Goal: Transaction & Acquisition: Purchase product/service

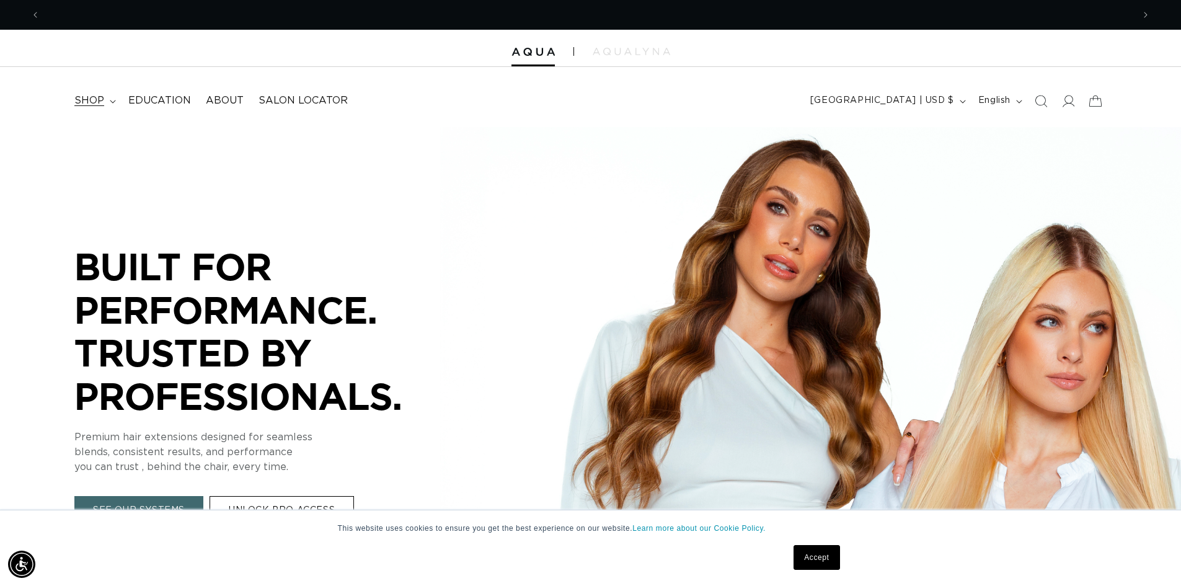
click at [106, 101] on summary "shop" at bounding box center [94, 101] width 54 height 28
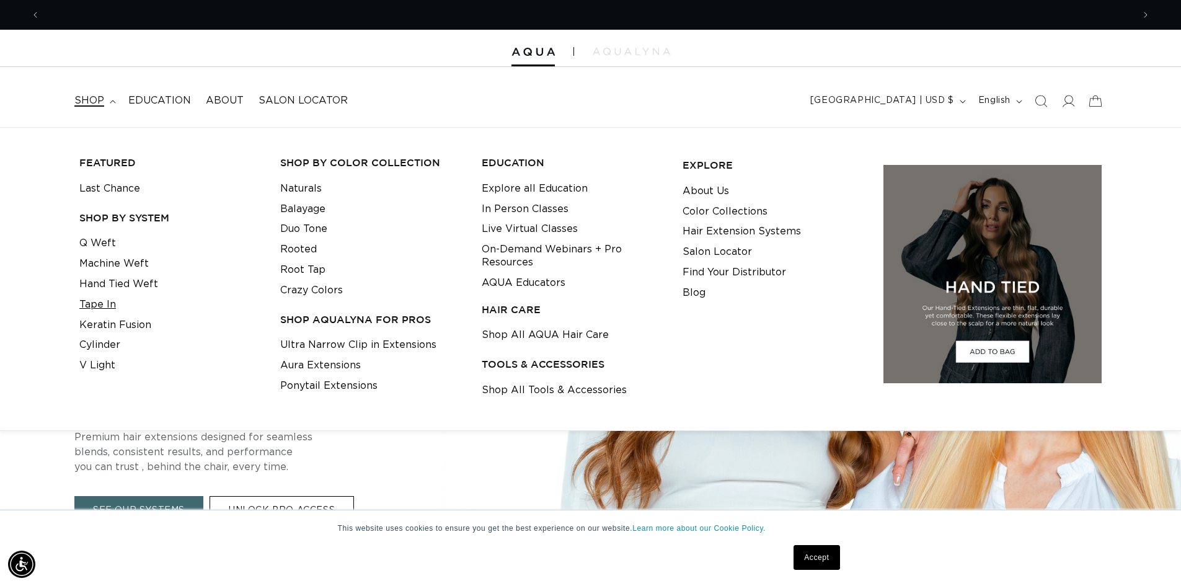
scroll to position [0, 2186]
click at [105, 304] on link "Tape In" at bounding box center [97, 305] width 37 height 20
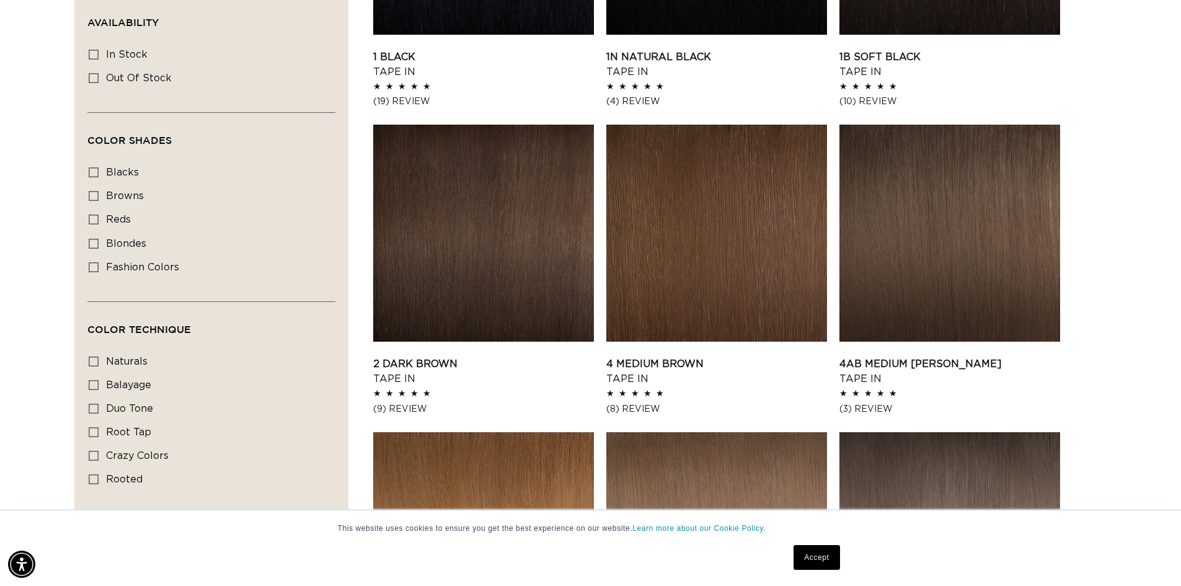
scroll to position [620, 0]
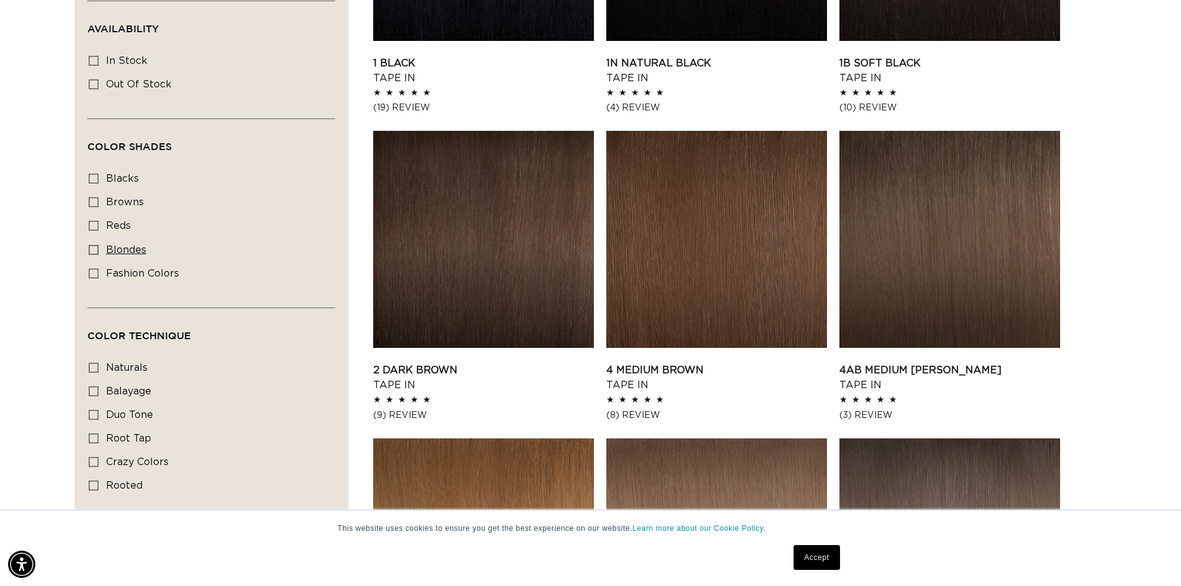
click at [96, 248] on icon at bounding box center [94, 250] width 10 height 10
click at [96, 248] on input "blondes blondes (29 products)" at bounding box center [94, 250] width 10 height 10
checkbox input "true"
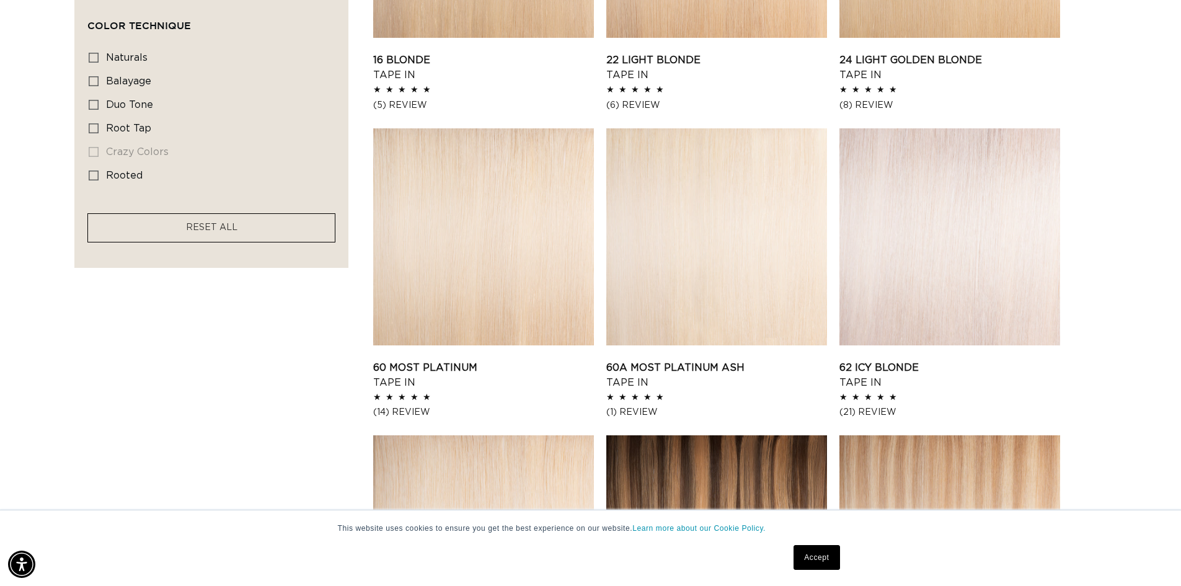
scroll to position [0, 2186]
click at [977, 360] on link "62 Icy Blonde Tape In" at bounding box center [950, 375] width 221 height 30
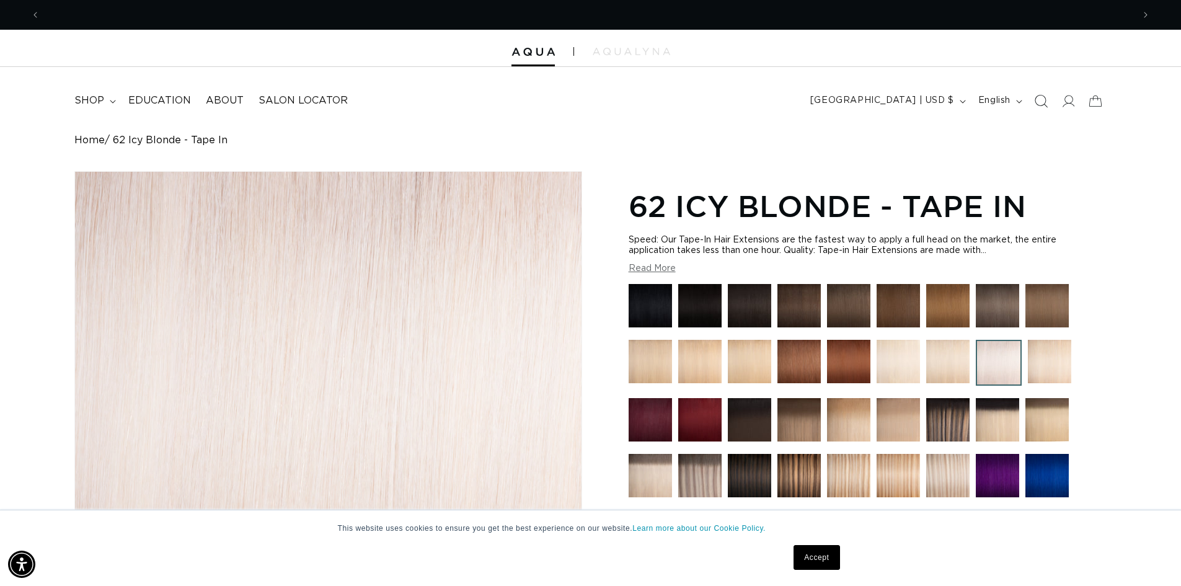
scroll to position [0, 2186]
click at [1069, 105] on icon at bounding box center [1067, 100] width 13 height 13
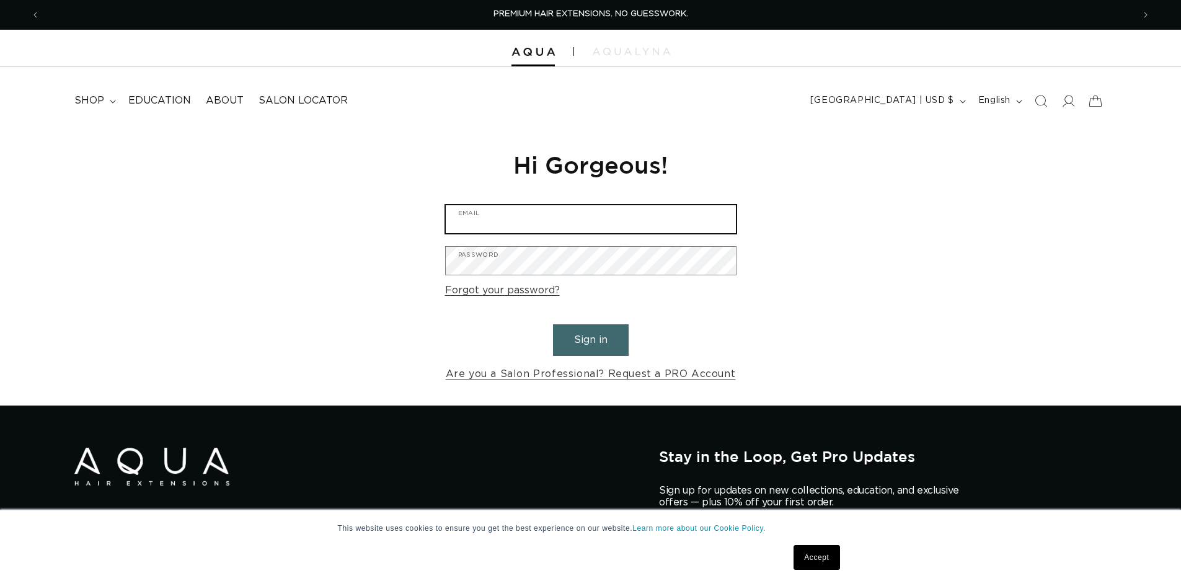
click at [600, 210] on input "Email" at bounding box center [591, 219] width 290 height 28
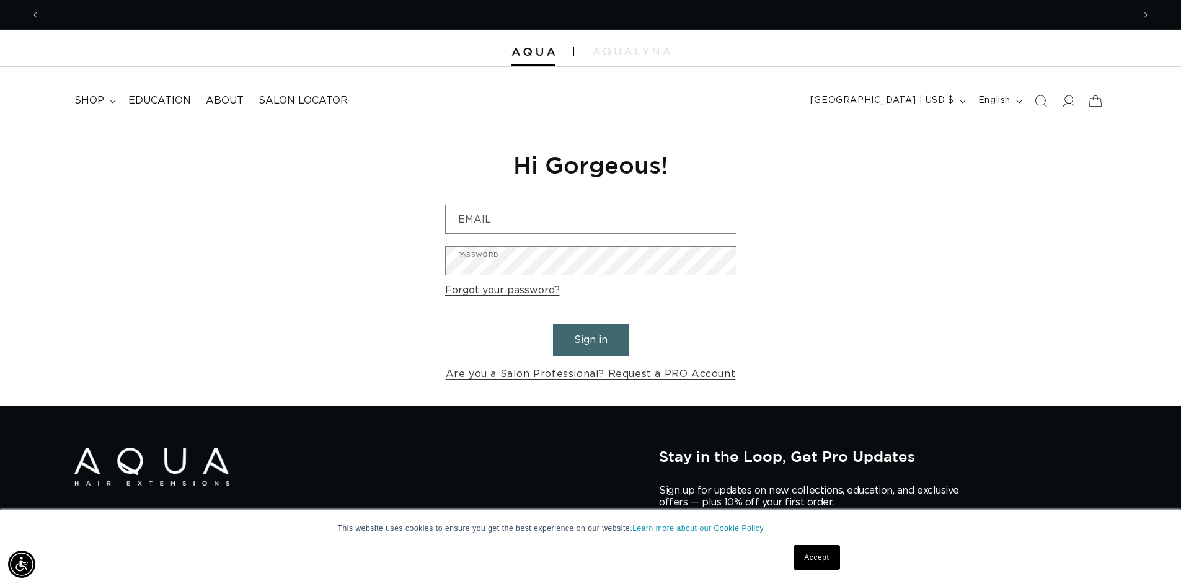
scroll to position [0, 2186]
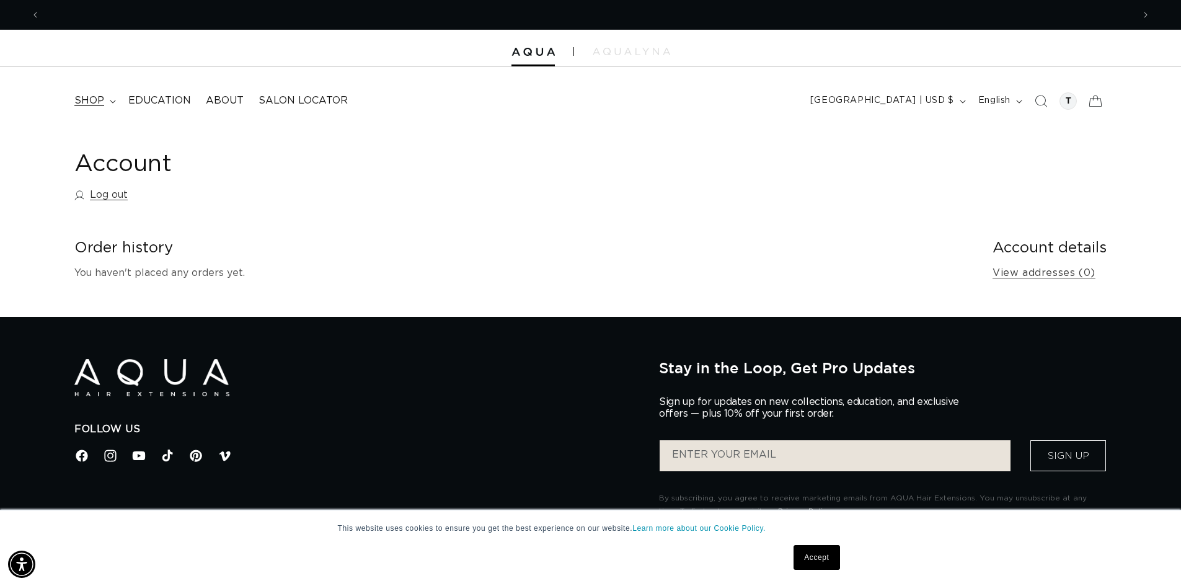
scroll to position [0, 1093]
click at [92, 100] on span "shop" at bounding box center [89, 100] width 30 height 13
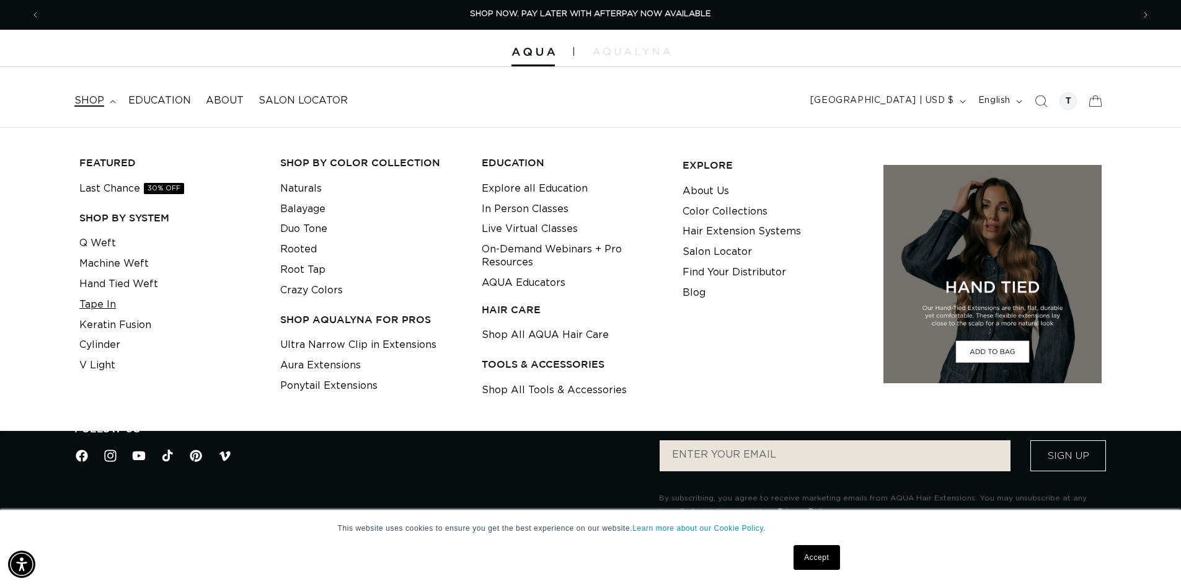
click at [100, 306] on link "Tape In" at bounding box center [97, 305] width 37 height 20
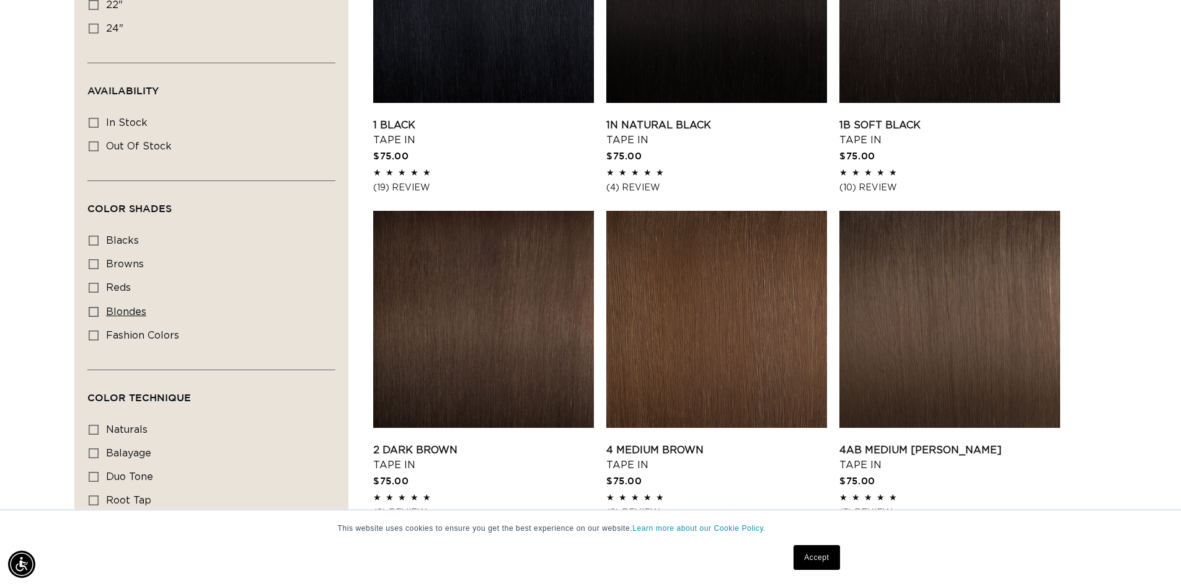
scroll to position [0, 1093]
click at [93, 310] on icon at bounding box center [94, 312] width 10 height 10
click at [93, 310] on input "blondes blondes (29 products)" at bounding box center [94, 312] width 10 height 10
checkbox input "true"
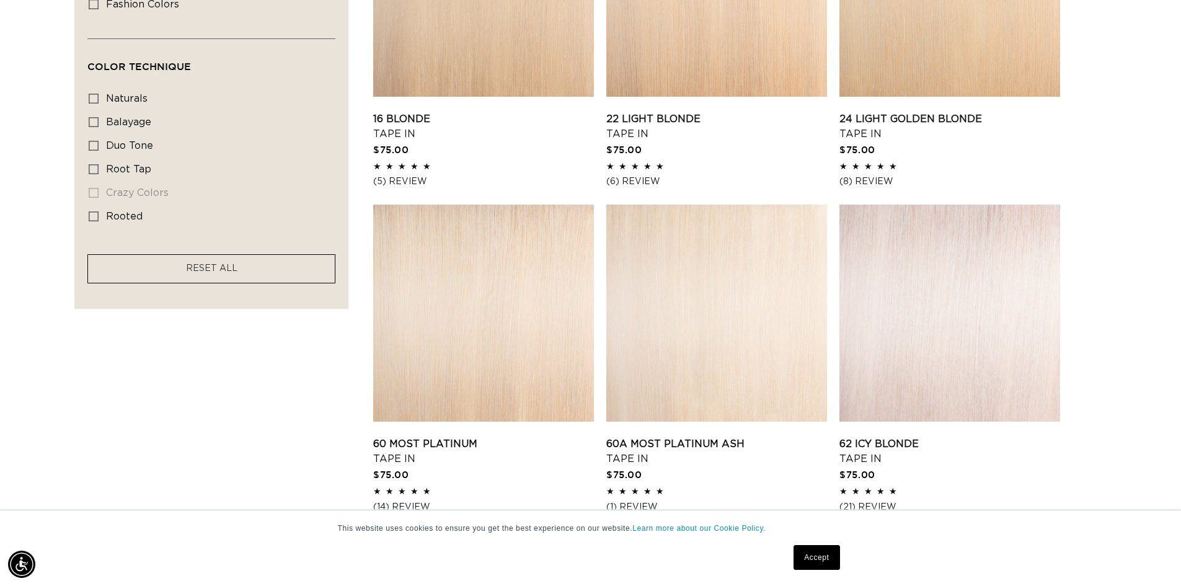
scroll to position [868, 0]
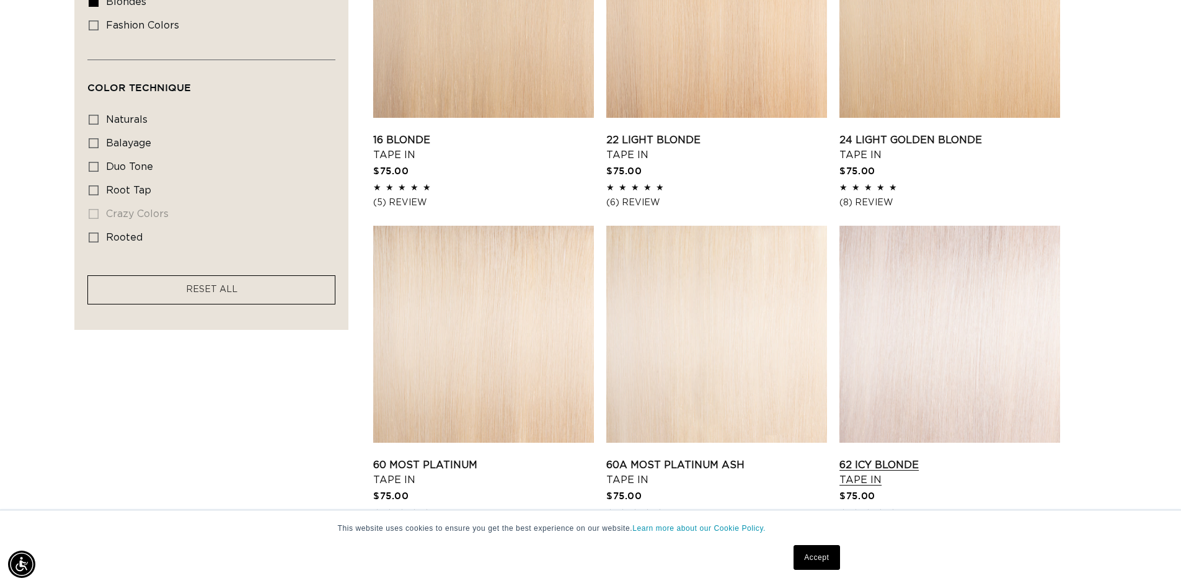
click at [918, 458] on link "62 Icy Blonde Tape In" at bounding box center [950, 473] width 221 height 30
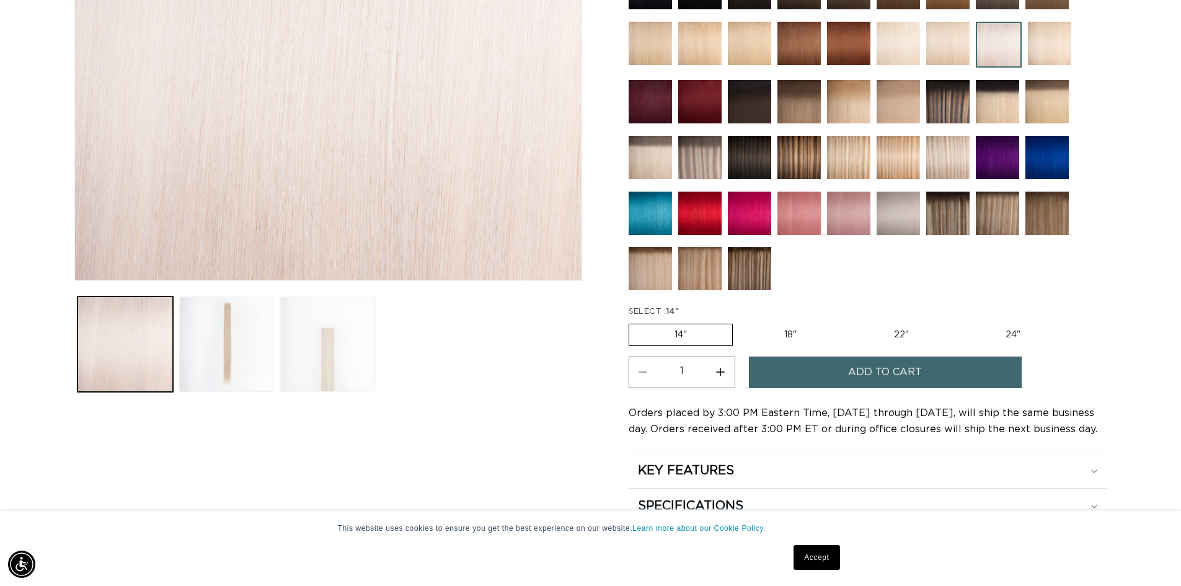
click at [343, 368] on button "Load image 3 in gallery view" at bounding box center [327, 343] width 95 height 95
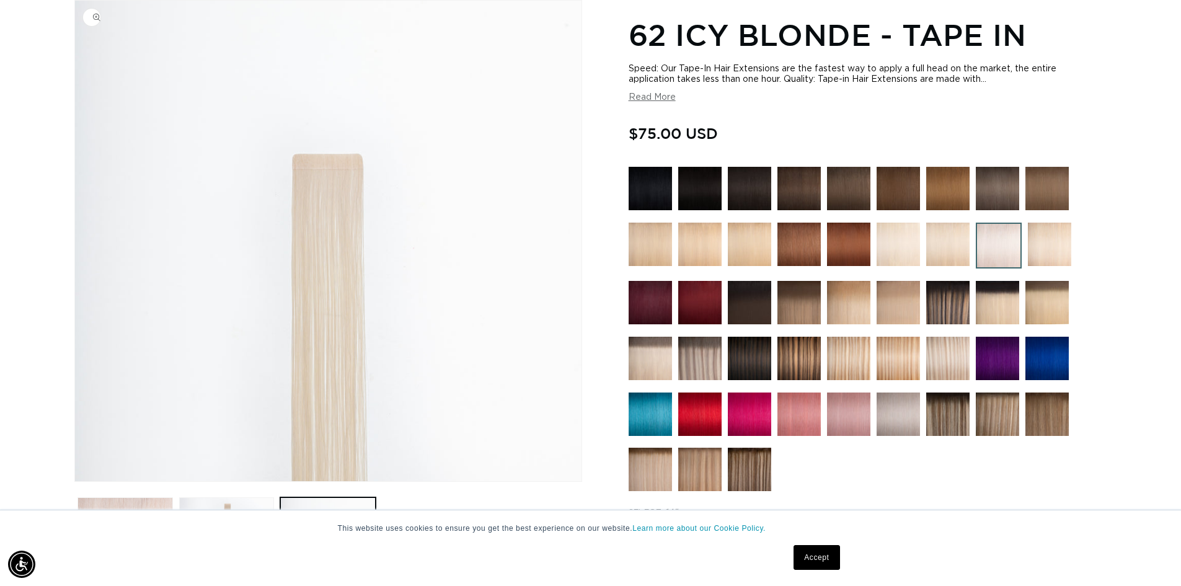
scroll to position [233, 0]
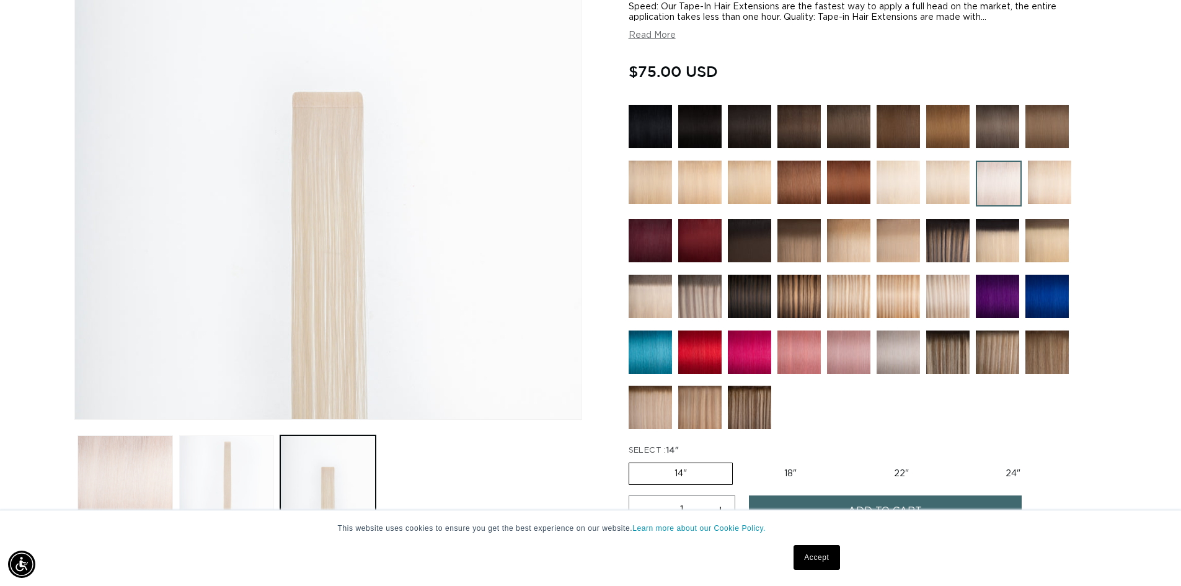
click at [234, 458] on button "Load image 2 in gallery view" at bounding box center [226, 482] width 95 height 95
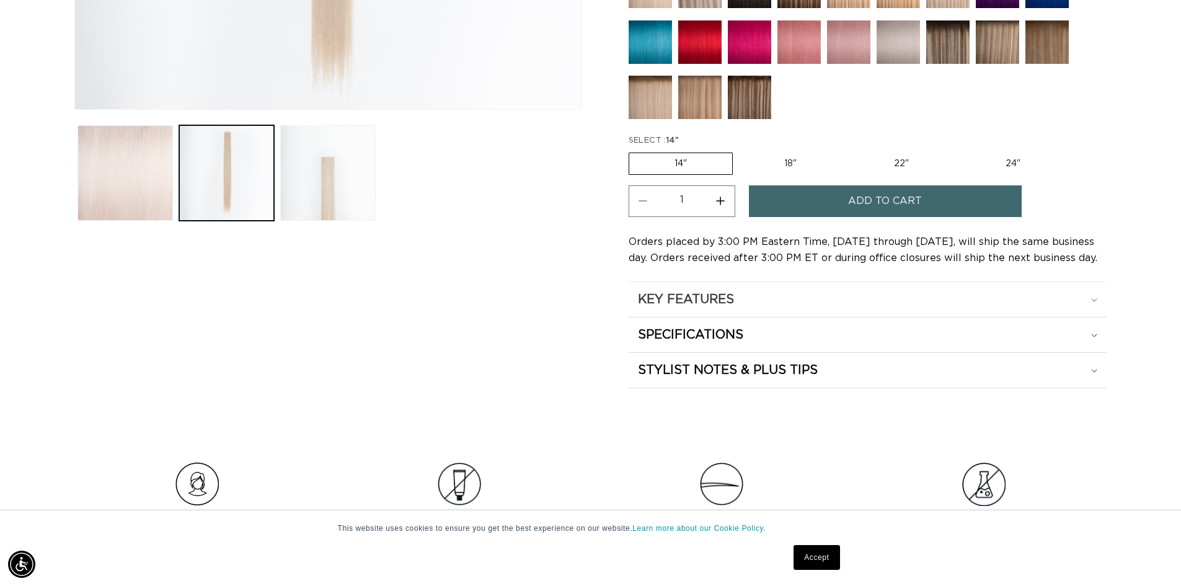
scroll to position [0, 2186]
click at [1083, 314] on summary "KEY FEATURES" at bounding box center [868, 299] width 478 height 35
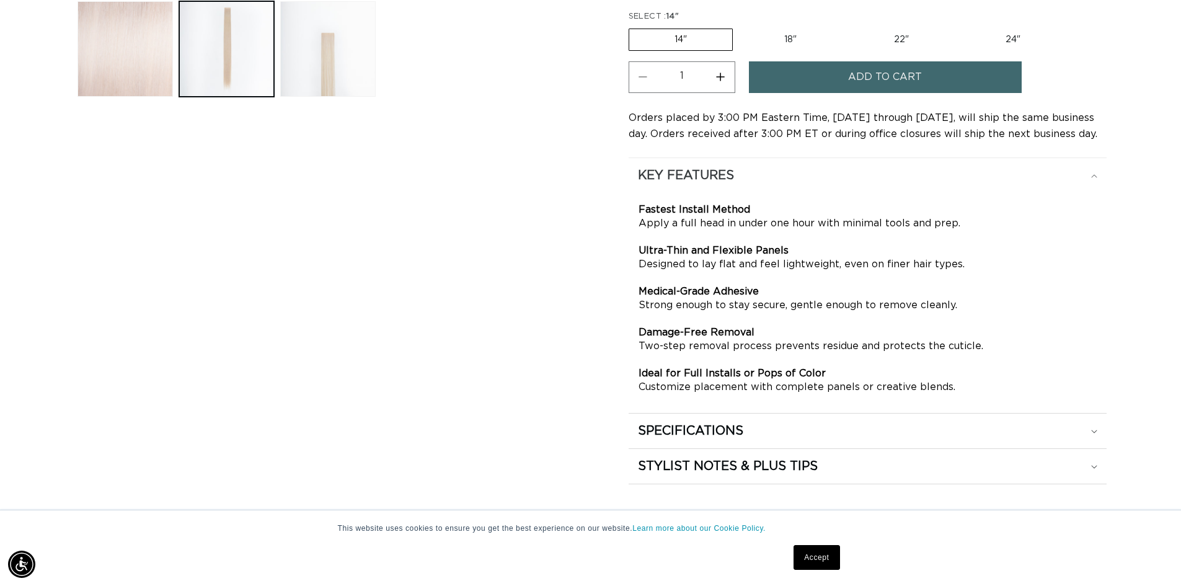
click at [1092, 177] on icon at bounding box center [1094, 176] width 6 height 4
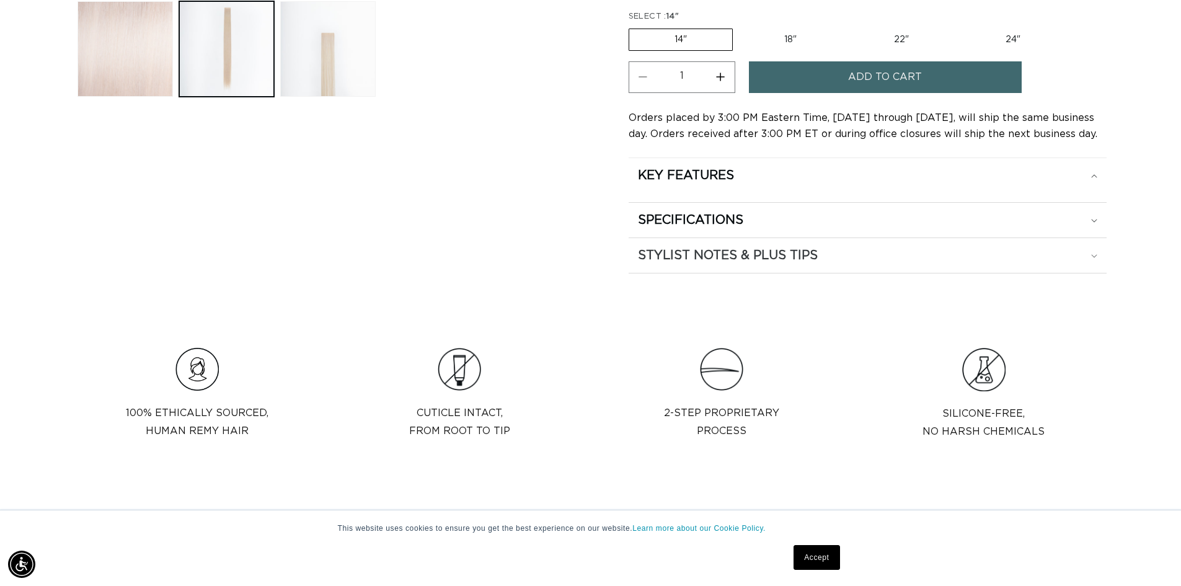
scroll to position [0, 0]
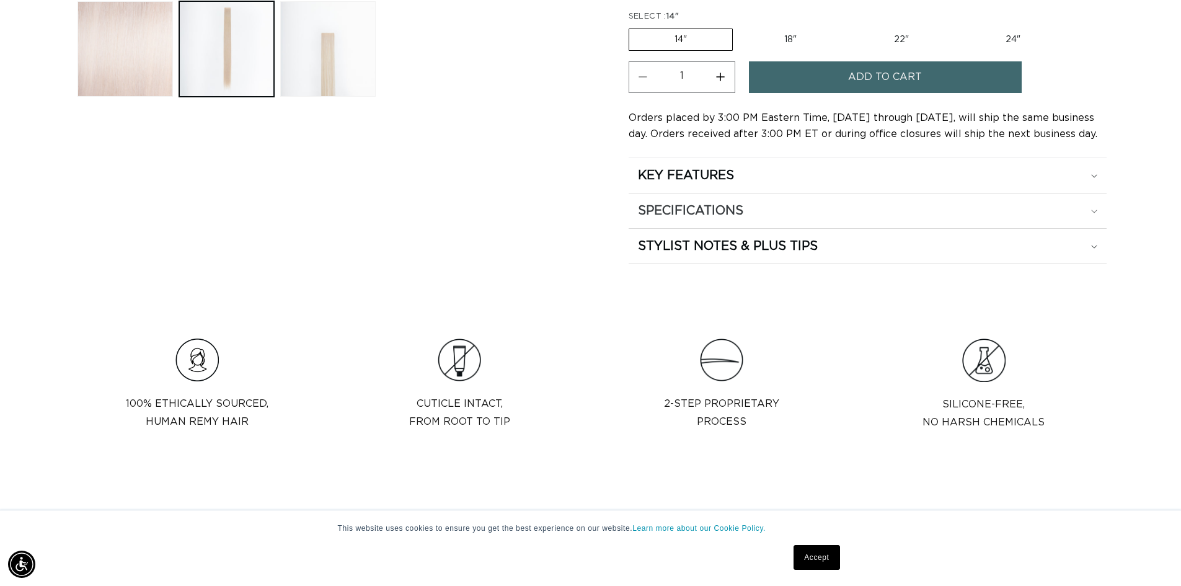
click at [1090, 184] on div "SPECIFICATIONS" at bounding box center [867, 175] width 459 height 16
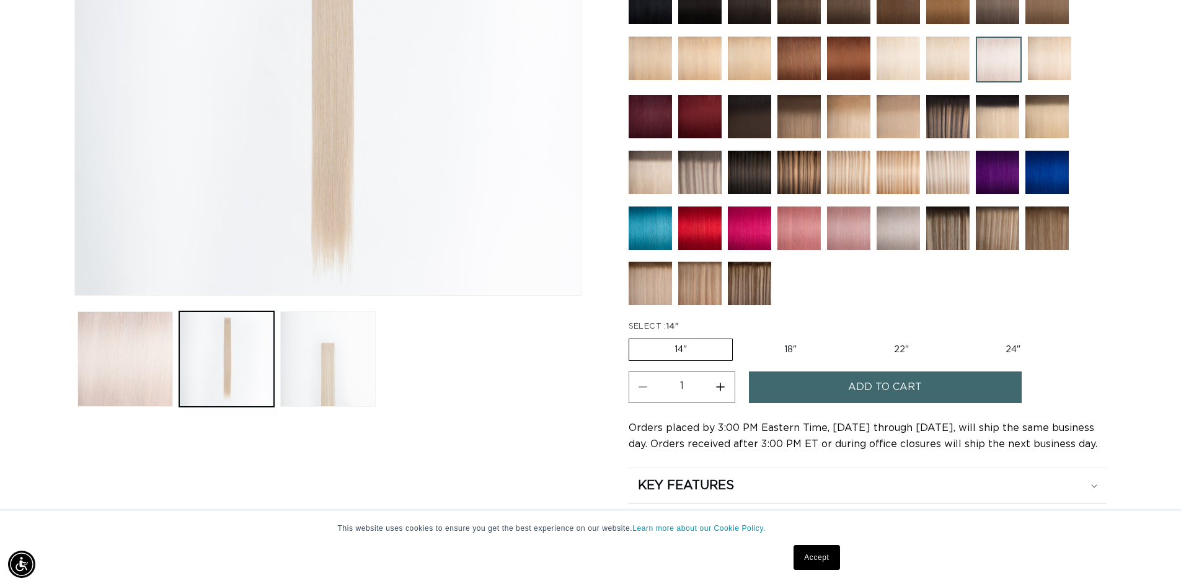
scroll to position [0, 1093]
click at [841, 218] on img at bounding box center [848, 227] width 43 height 43
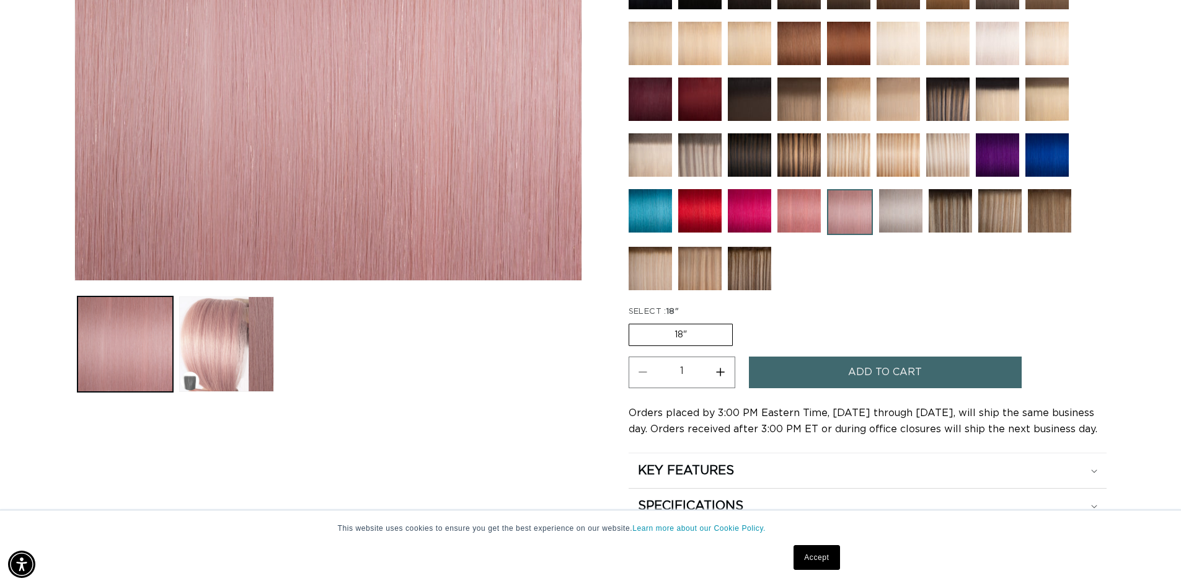
click at [1008, 162] on img at bounding box center [997, 154] width 43 height 43
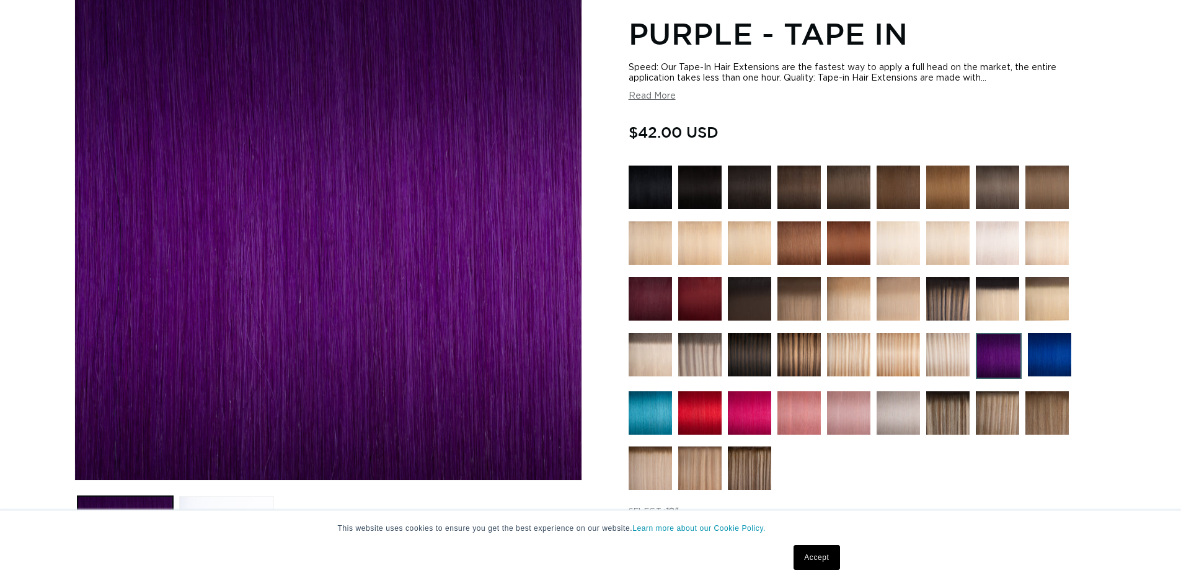
scroll to position [186, 0]
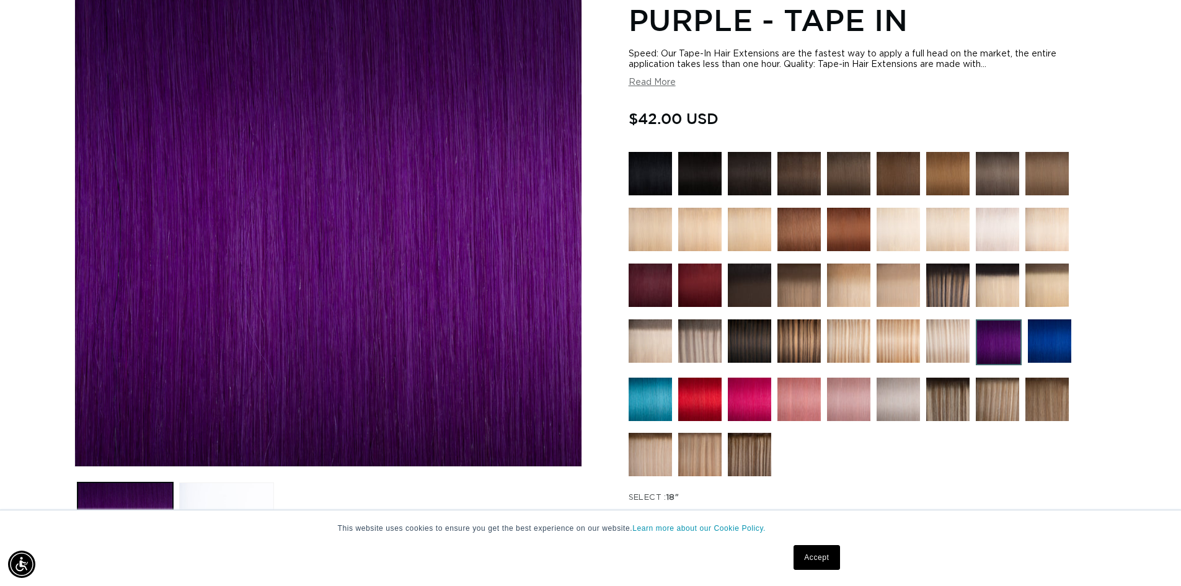
click at [839, 404] on img at bounding box center [848, 399] width 43 height 43
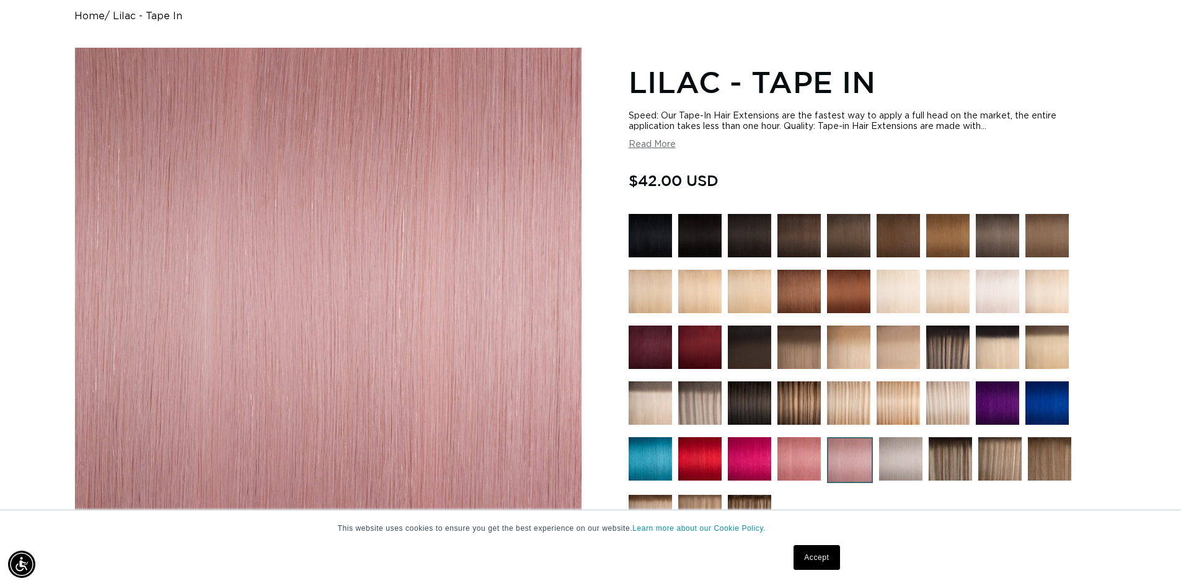
scroll to position [0, 2186]
click at [1006, 285] on img at bounding box center [997, 291] width 43 height 43
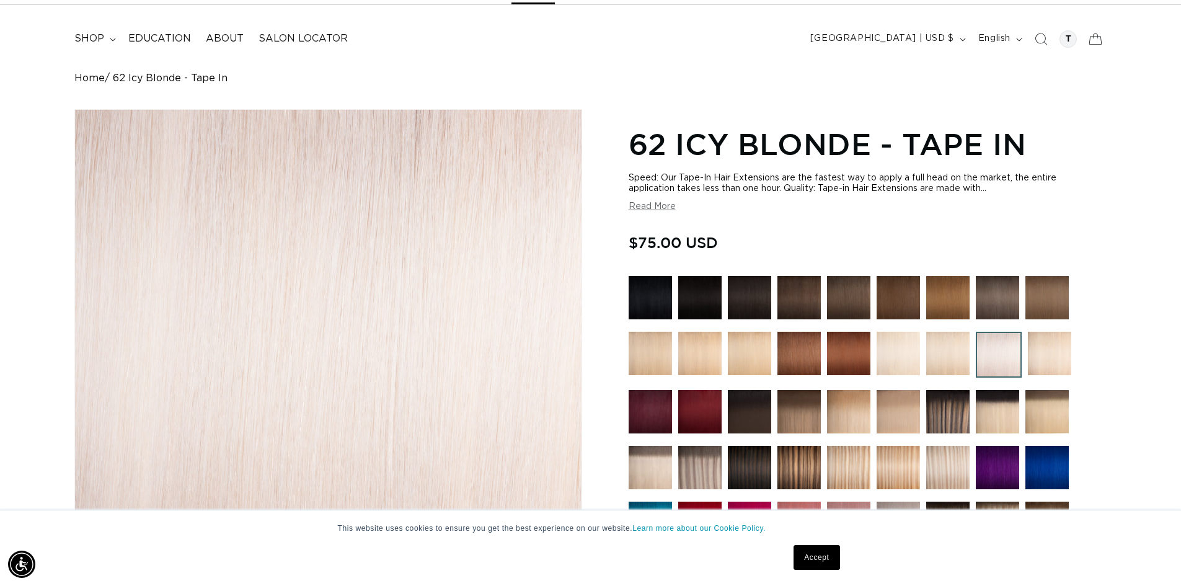
scroll to position [0, 1093]
